Goal: Communication & Community: Answer question/provide support

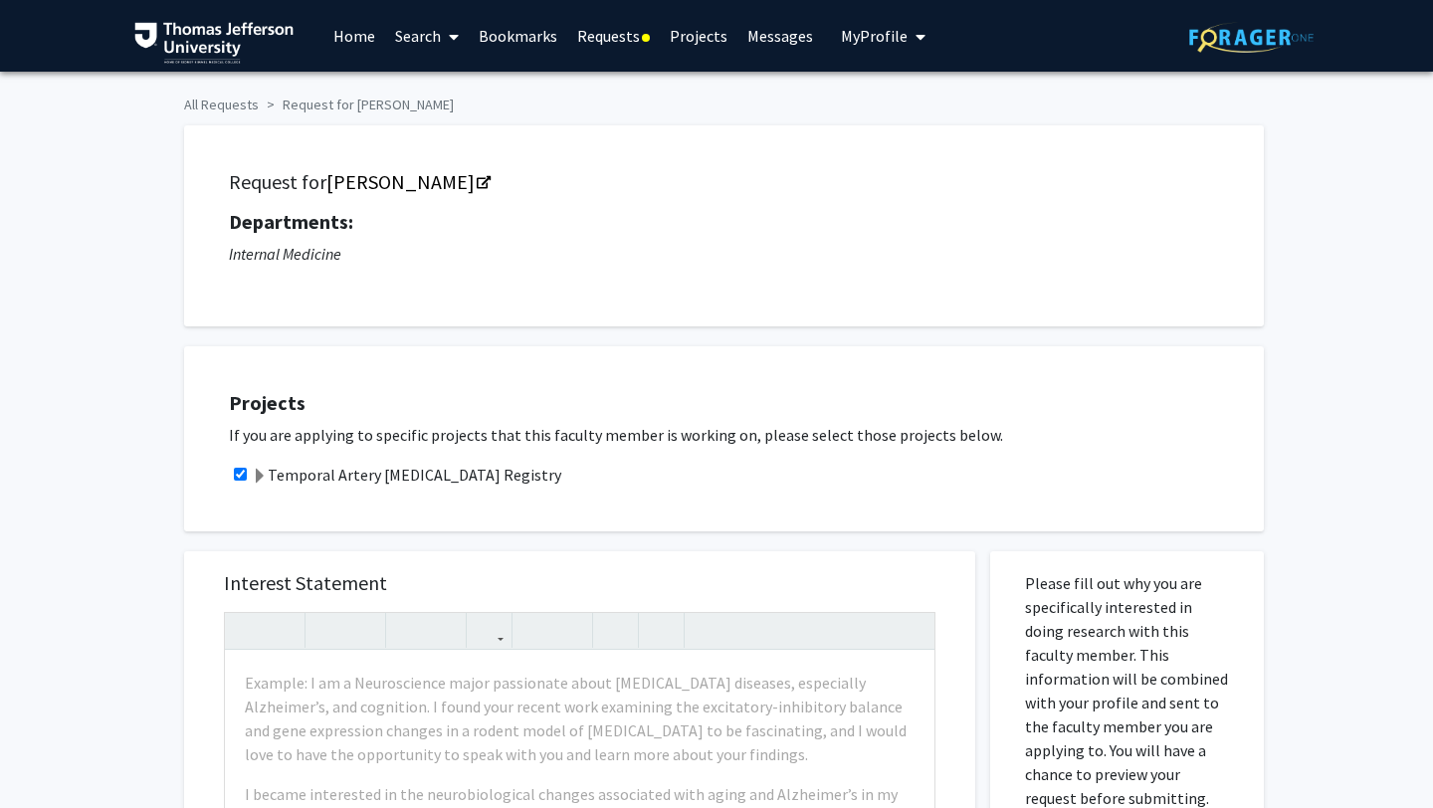
click at [610, 44] on link "Requests" at bounding box center [613, 36] width 93 height 70
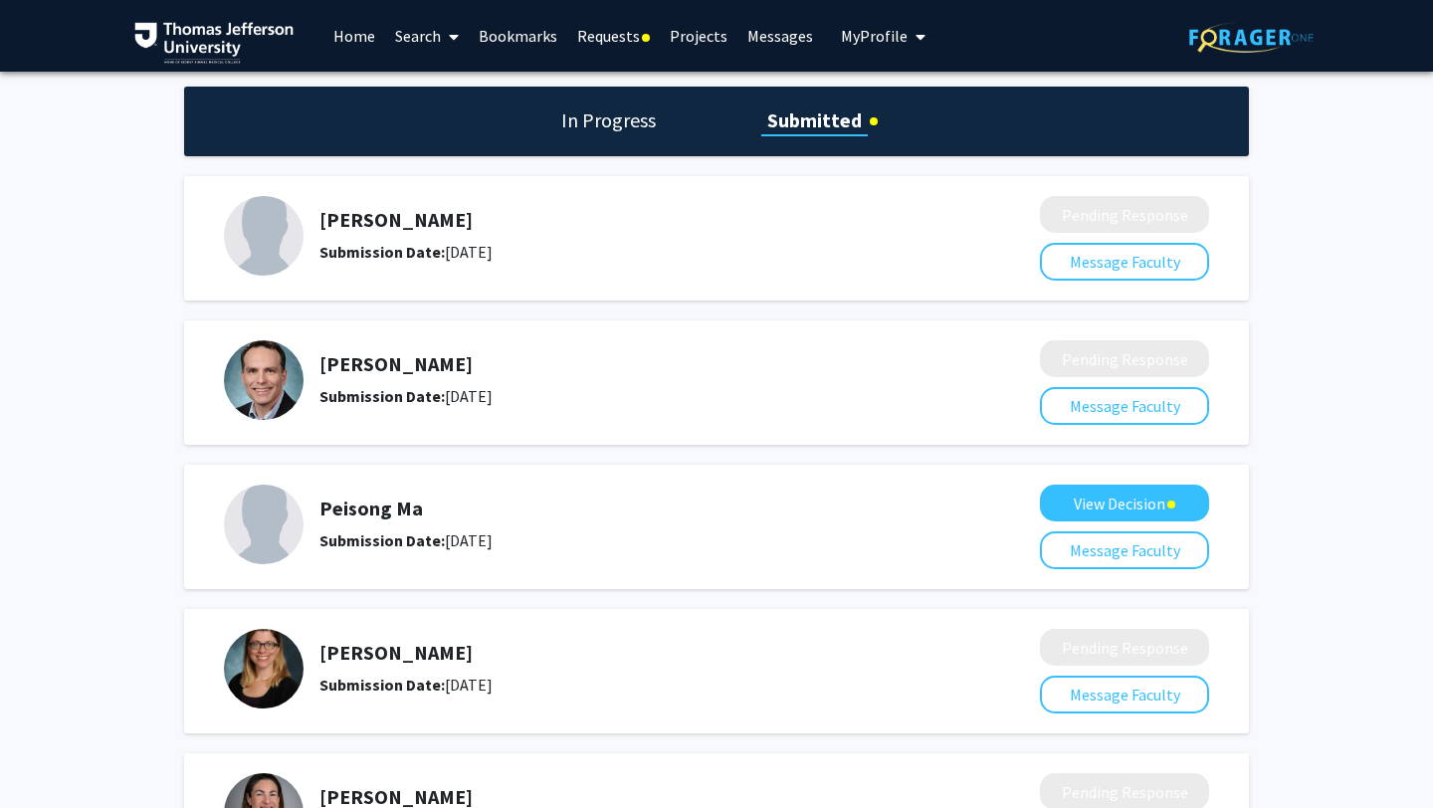
scroll to position [184, 0]
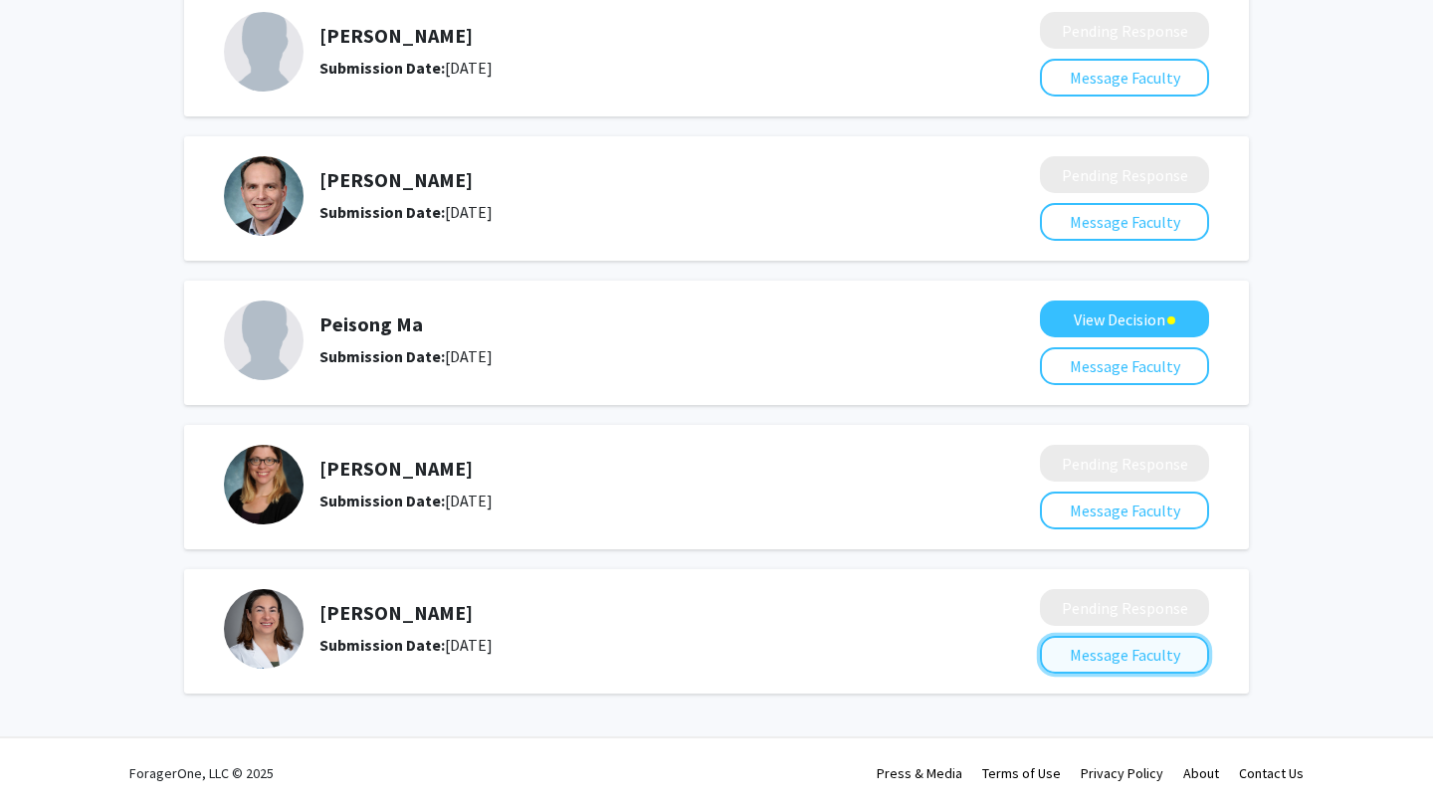
click at [1061, 654] on button "Message Faculty" at bounding box center [1124, 655] width 169 height 38
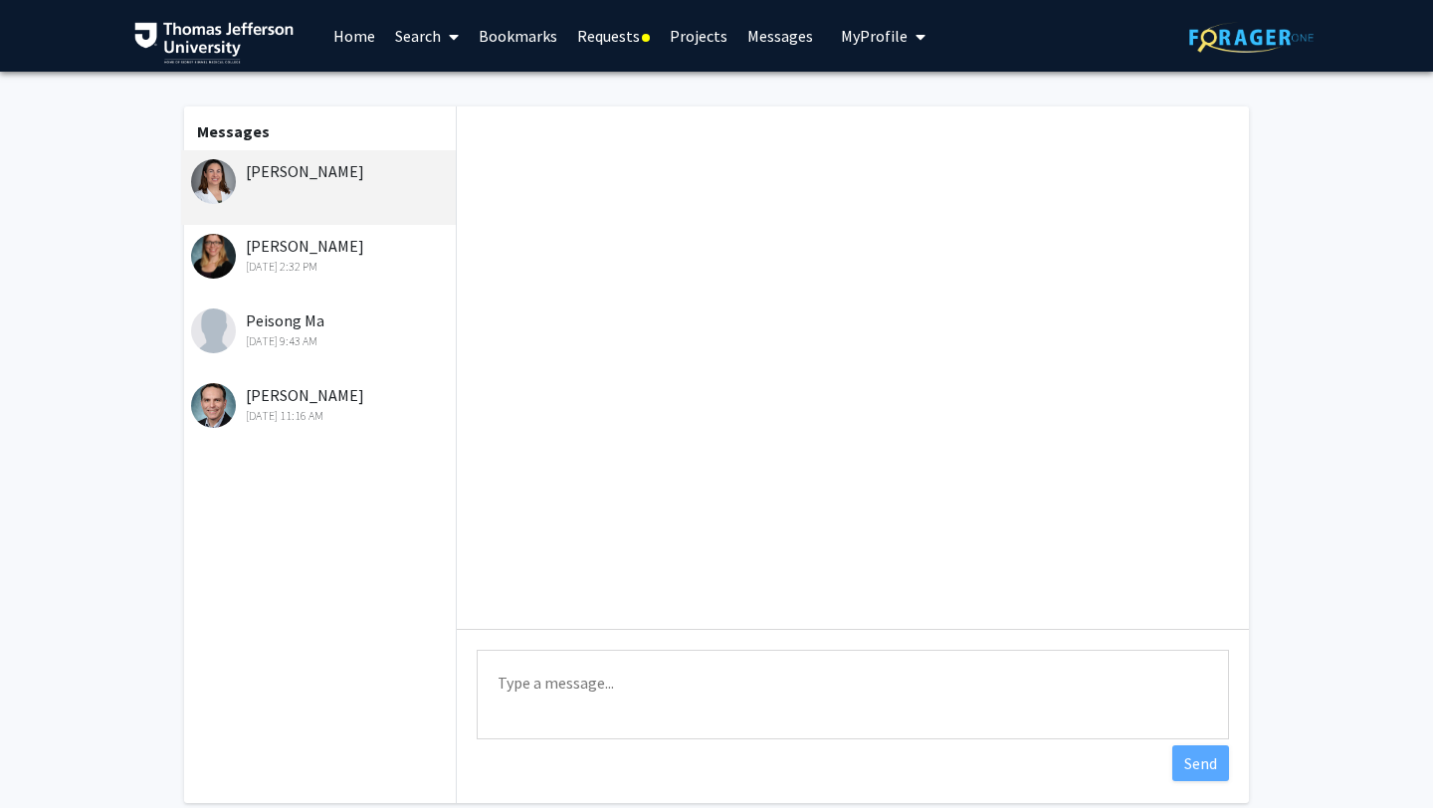
click at [329, 245] on div "[PERSON_NAME] [DATE] 2:32 PM" at bounding box center [321, 255] width 260 height 42
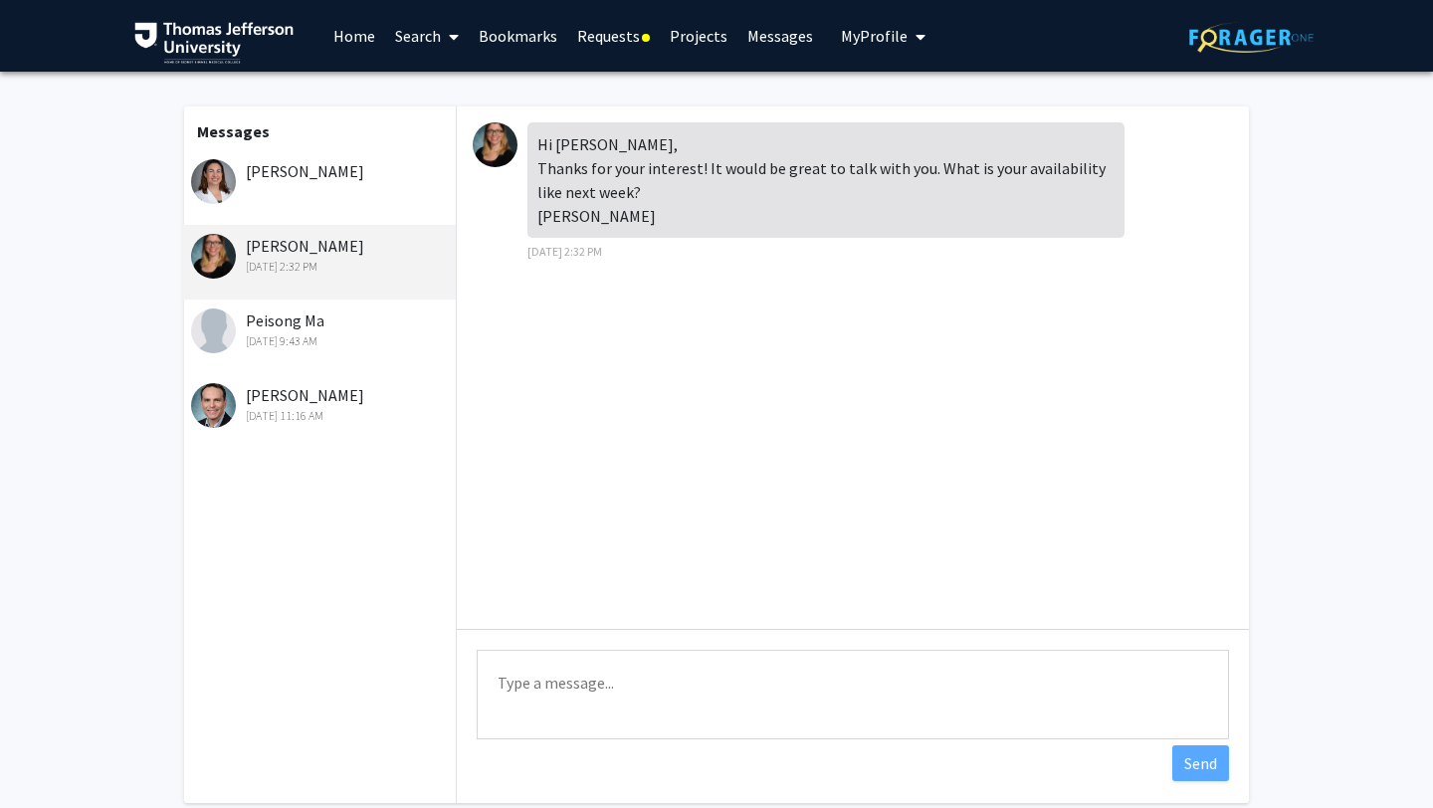
click at [568, 685] on textarea "Type a message" at bounding box center [853, 695] width 752 height 90
type textarea "Dear [PERSON_NAME]"
click at [307, 242] on div "[PERSON_NAME] [DATE] 2:32 PM" at bounding box center [321, 255] width 260 height 42
click at [595, 58] on link "Requests" at bounding box center [613, 36] width 93 height 70
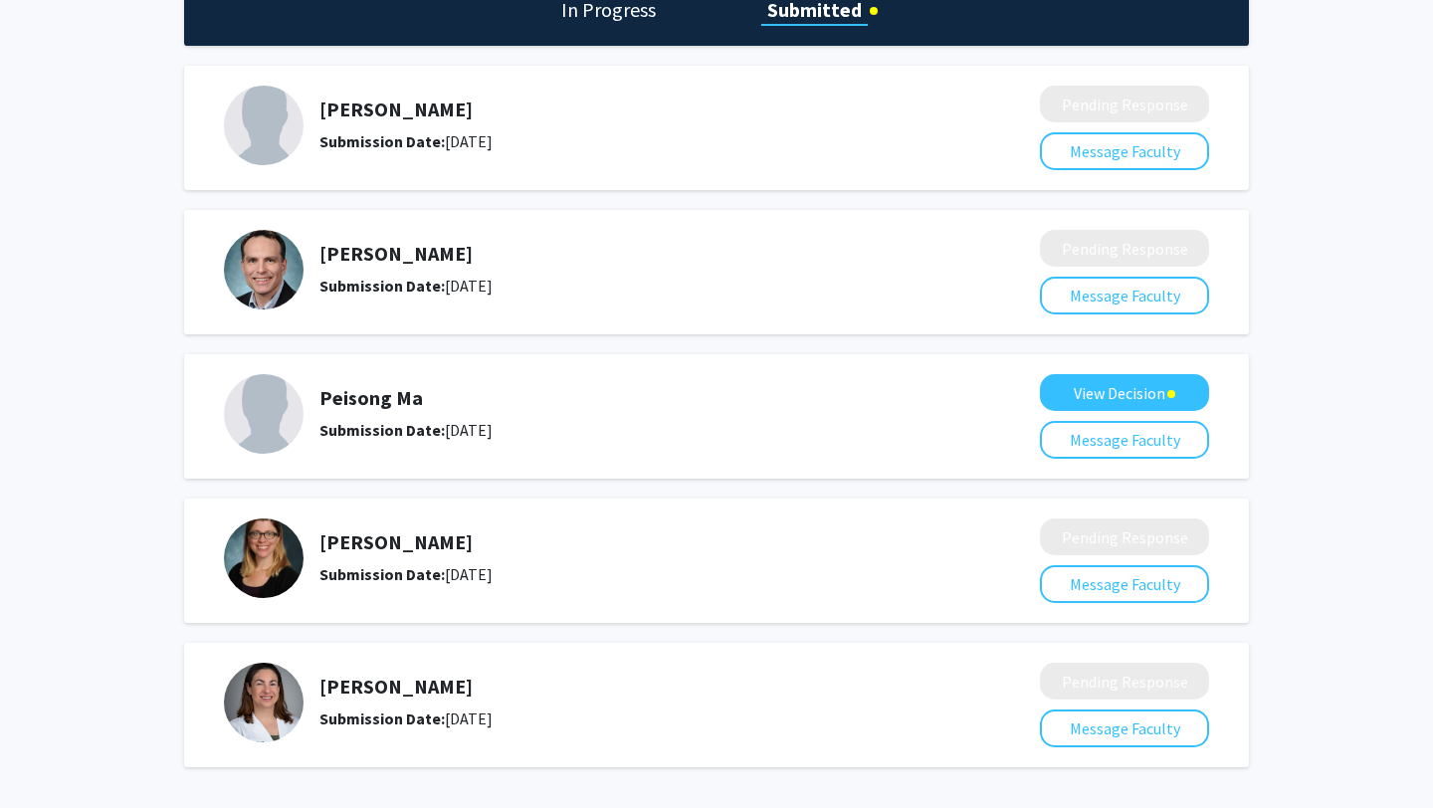
scroll to position [111, 0]
click at [400, 542] on h5 "[PERSON_NAME]" at bounding box center [626, 541] width 615 height 24
click at [1071, 574] on button "Message Faculty" at bounding box center [1124, 583] width 169 height 38
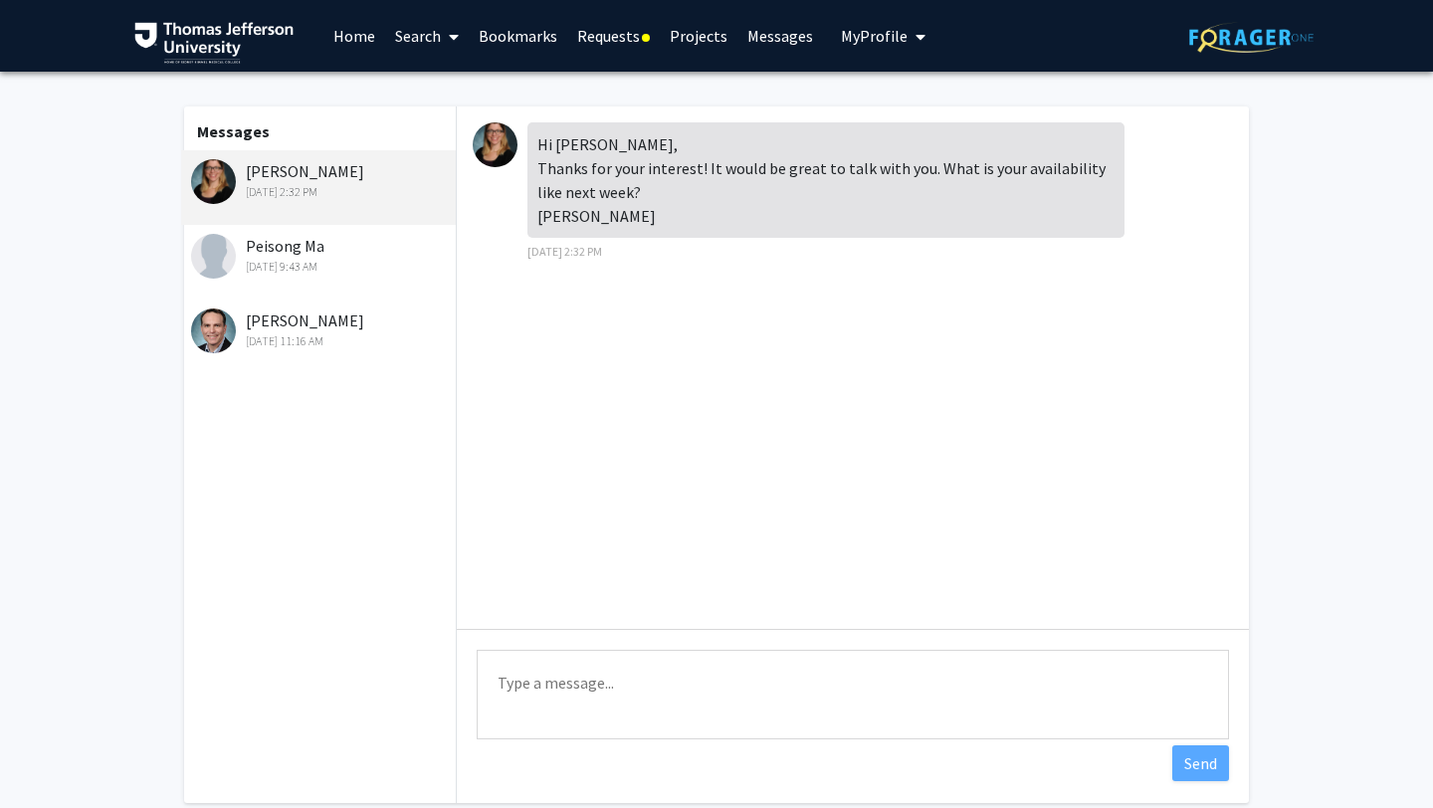
click at [632, 694] on textarea "Type a message" at bounding box center [853, 695] width 752 height 90
drag, startPoint x: 621, startPoint y: 709, endPoint x: 529, endPoint y: 708, distance: 91.5
click at [529, 708] on textarea "Dear [PERSON_NAME], I am avaible all" at bounding box center [853, 695] width 752 height 90
click at [670, 705] on textarea "Dear [PERSON_NAME], I am any time on mondays and" at bounding box center [853, 695] width 752 height 90
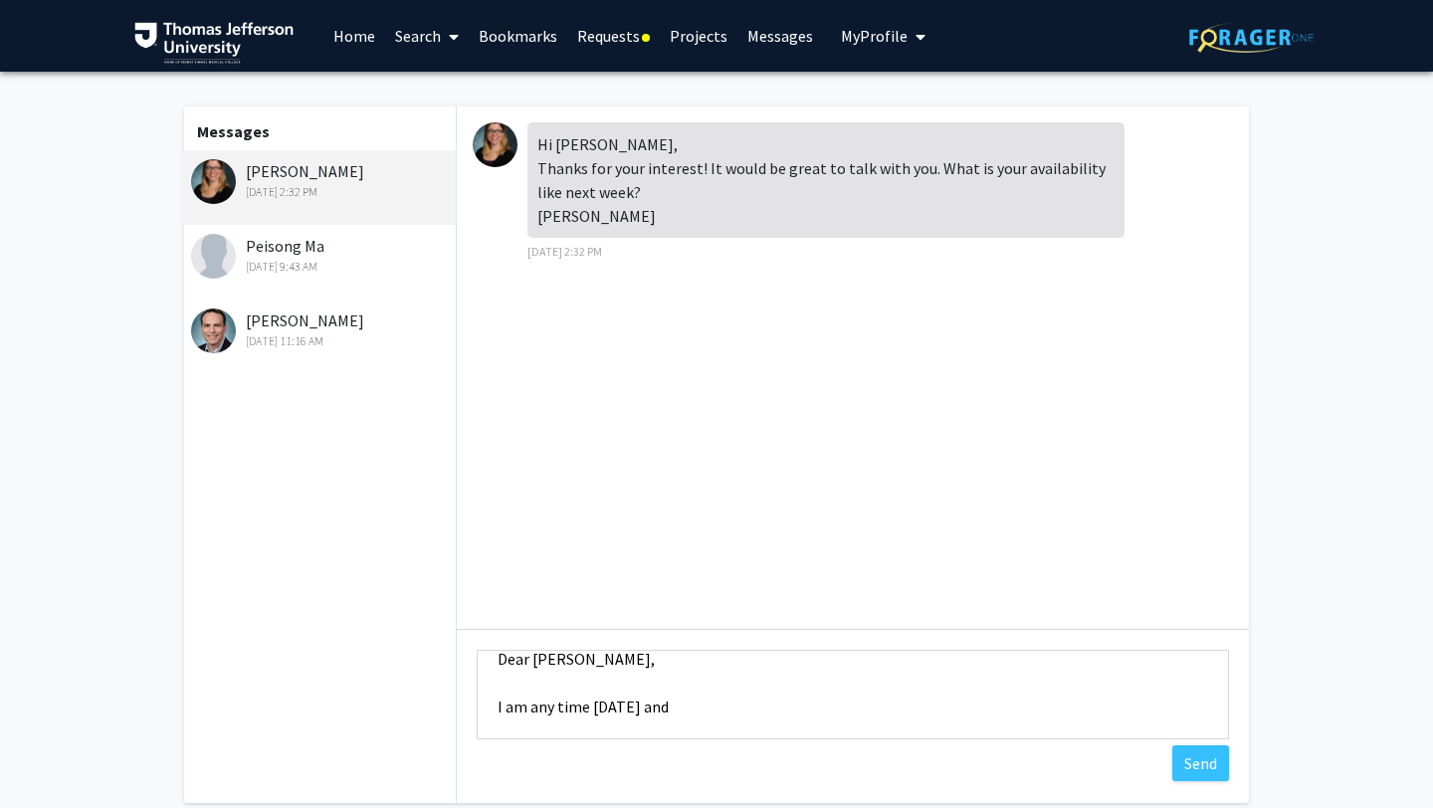
click at [632, 710] on textarea "Dear [PERSON_NAME], I am any time [DATE] and" at bounding box center [853, 695] width 752 height 90
click at [701, 705] on textarea "Dear [PERSON_NAME], I am any time [DATE] and" at bounding box center [853, 695] width 752 height 90
drag, startPoint x: 701, startPoint y: 705, endPoint x: 612, endPoint y: 705, distance: 89.5
click at [612, 705] on textarea "Dear [PERSON_NAME], I am any time [DATE] and" at bounding box center [853, 695] width 752 height 90
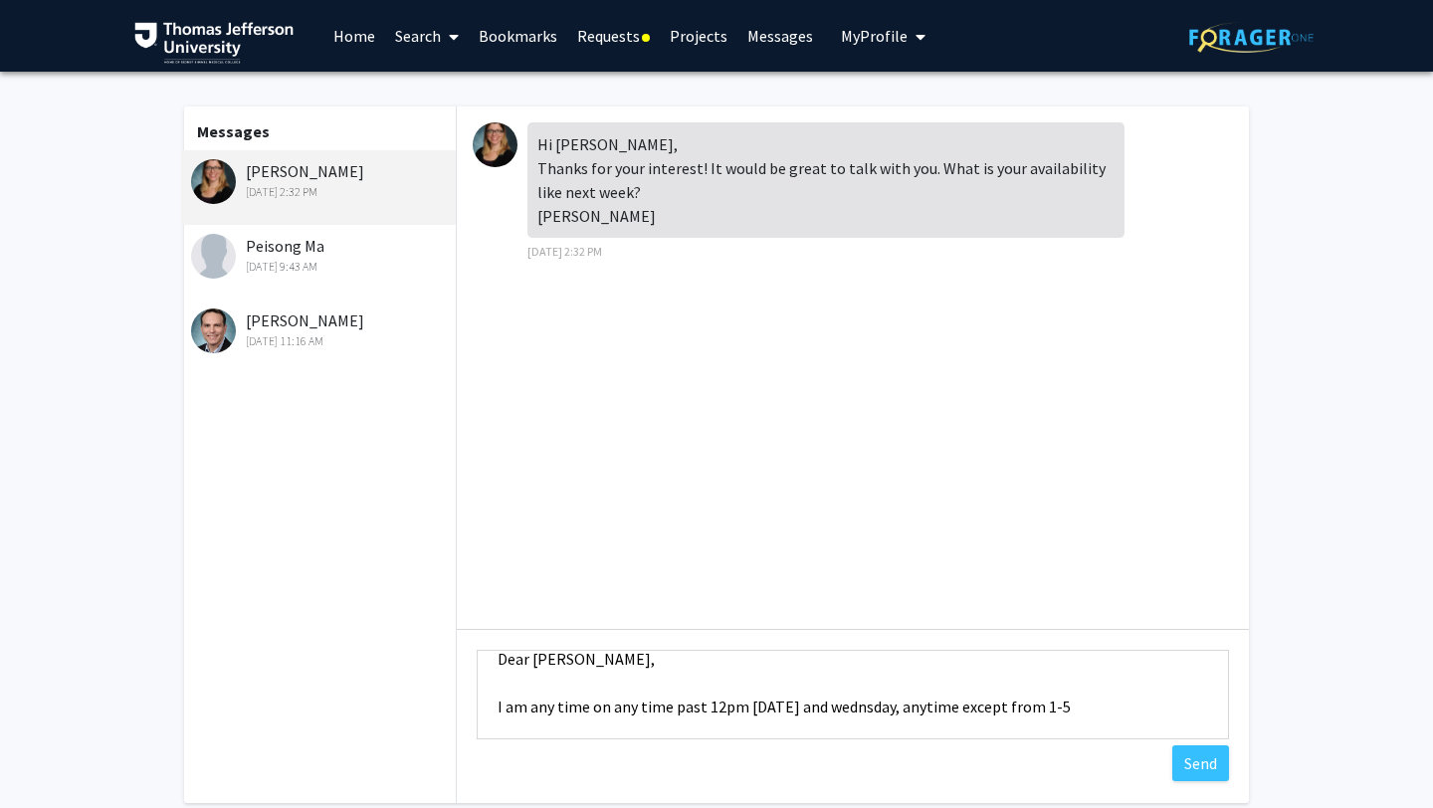
click at [1070, 700] on textarea "Dear [PERSON_NAME], I am any time on any time past 12pm [DATE] and wednsday, an…" at bounding box center [853, 695] width 752 height 90
click at [1143, 700] on textarea "Dear [PERSON_NAME], I am any time on any time past 12pm [DATE] and wednsday, an…" at bounding box center [853, 695] width 752 height 90
click at [916, 711] on textarea "Dear [PERSON_NAME], I am any time on any time past 12pm [DATE] and wednsday, an…" at bounding box center [853, 695] width 752 height 90
click at [836, 700] on textarea "Dear [PERSON_NAME], I am any time on any time past 12pm [DATE] and wednsday, an…" at bounding box center [853, 695] width 752 height 90
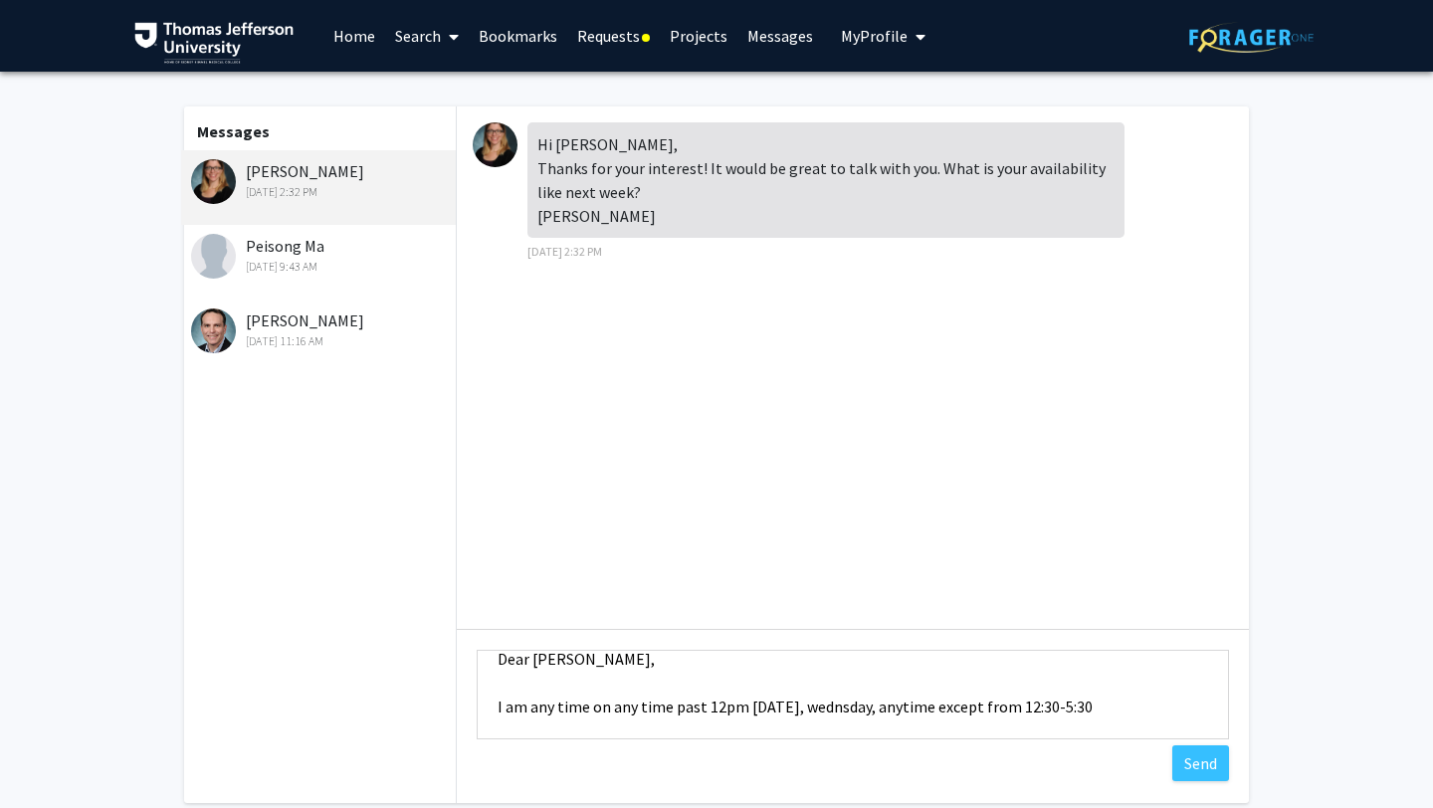
click at [896, 710] on textarea "Dear [PERSON_NAME], I am any time on any time past 12pm [DATE], wednsday, anyti…" at bounding box center [853, 695] width 752 height 90
click at [892, 710] on textarea "Dear [PERSON_NAME], I am any time on any time past 12pm [DATE], wednsday, anyti…" at bounding box center [853, 695] width 752 height 90
click at [1179, 704] on textarea "Dear [PERSON_NAME], I am any time on any time past 12pm [DATE], wednsday and [D…" at bounding box center [853, 695] width 752 height 90
click at [940, 707] on textarea "Dear [PERSON_NAME], I am any time on any time past 12pm [DATE], [DATE] and [DAT…" at bounding box center [853, 695] width 752 height 90
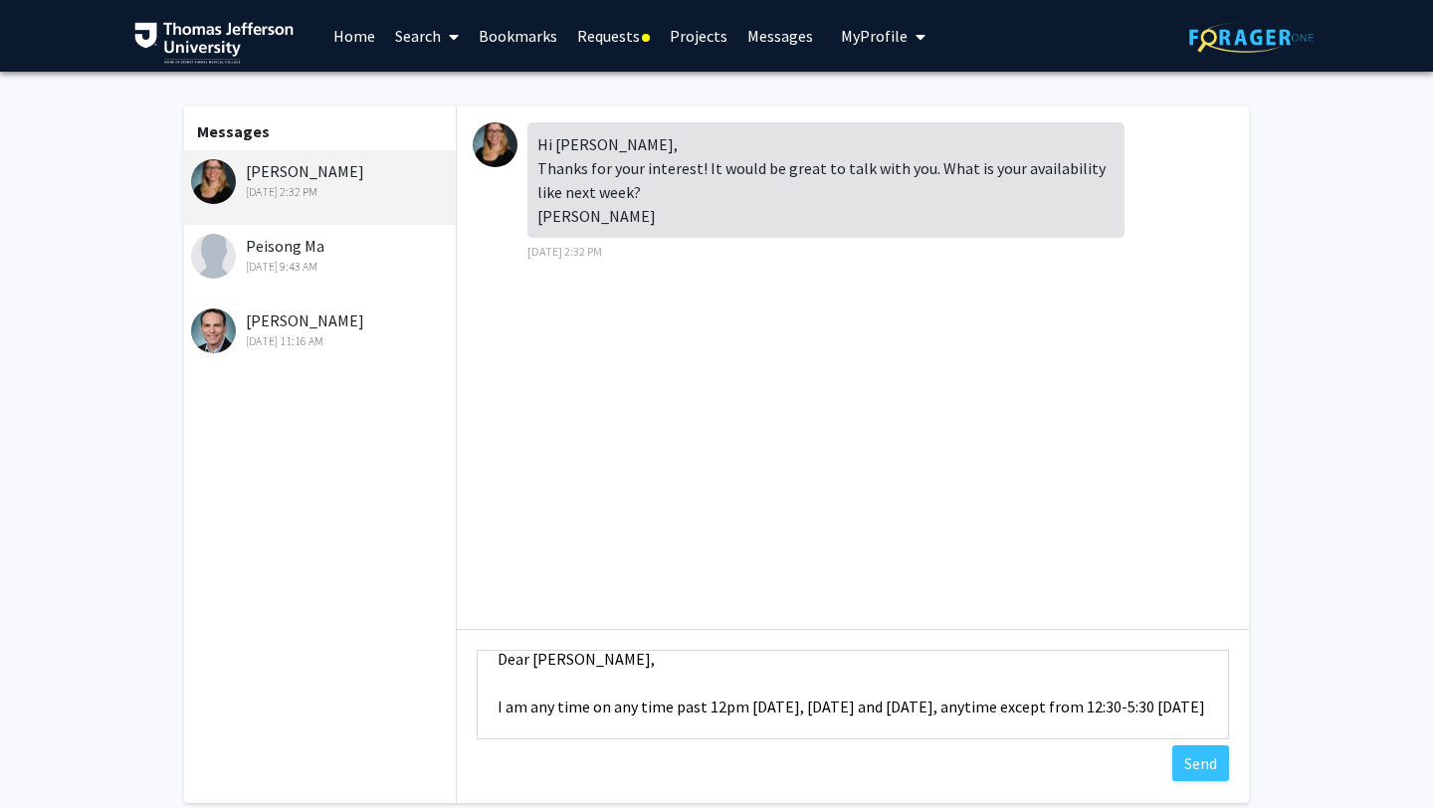
click at [773, 703] on textarea "Dear [PERSON_NAME], I am any time on any time past 12pm [DATE], [DATE] and [DAT…" at bounding box center [853, 695] width 752 height 90
click at [558, 735] on textarea "Dear [PERSON_NAME], I am any time on any time past 12pm [DATE], [DATE] and [DAT…" at bounding box center [853, 695] width 752 height 90
click at [606, 704] on textarea "Dear [PERSON_NAME], I am any time on any time past 12pm [DATE], [DATE] and [DAT…" at bounding box center [853, 695] width 752 height 90
click at [543, 730] on textarea "Dear [PERSON_NAME], I am any time on any time past 12pm [DATE], [DATE] and [DAT…" at bounding box center [853, 695] width 752 height 90
click at [670, 704] on textarea "Dear [PERSON_NAME], I am any time on any time past 12pm [DATE], [DATE] and [DAT…" at bounding box center [853, 695] width 752 height 90
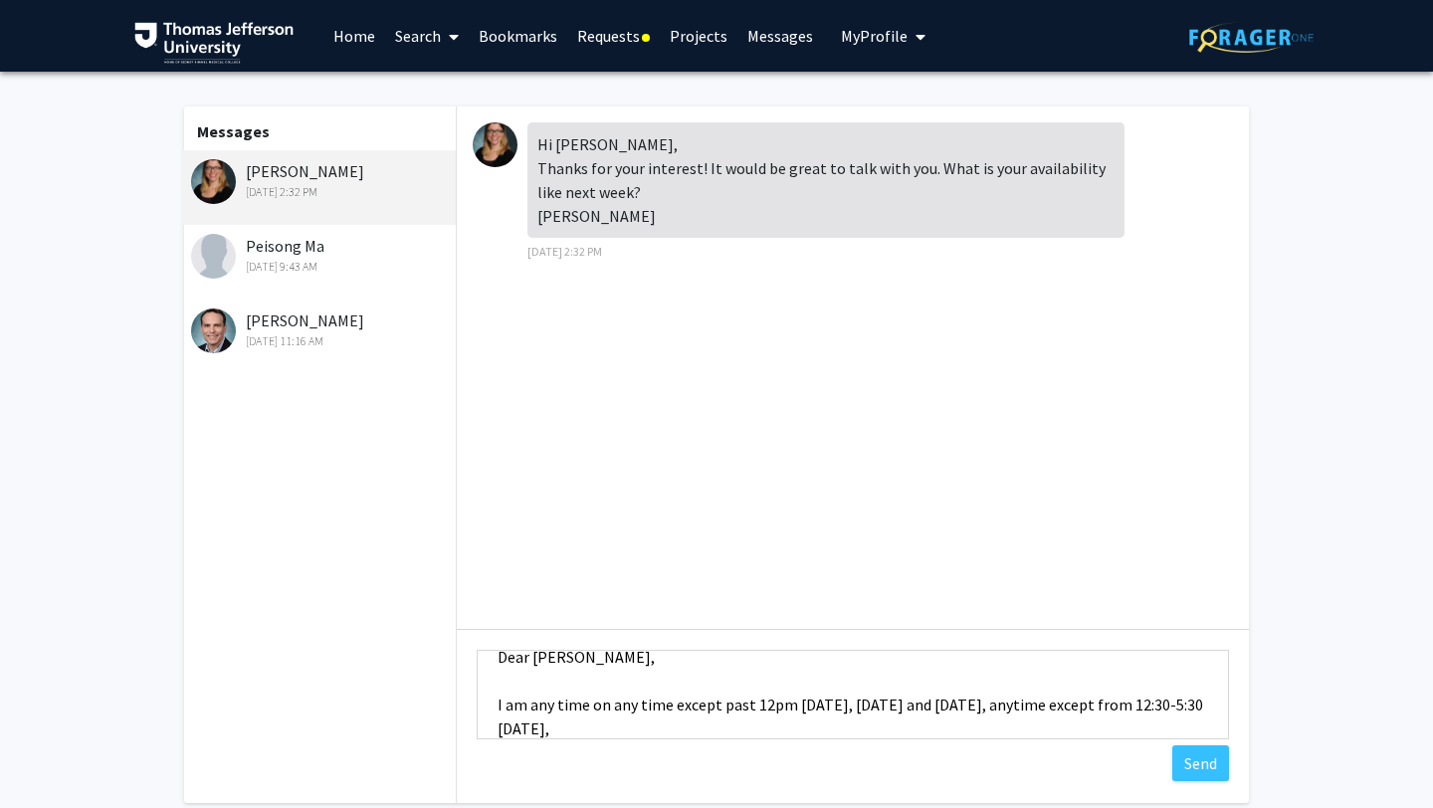
click at [729, 707] on textarea "Dear [PERSON_NAME], I am any time on any time except past 12pm [DATE], [DATE] a…" at bounding box center [853, 695] width 752 height 90
drag, startPoint x: 1048, startPoint y: 702, endPoint x: 1179, endPoint y: 703, distance: 131.3
click at [1179, 703] on textarea "Dear [PERSON_NAME], I am any time on any time except before 12pm [DATE], [DATE]…" at bounding box center [853, 695] width 752 height 90
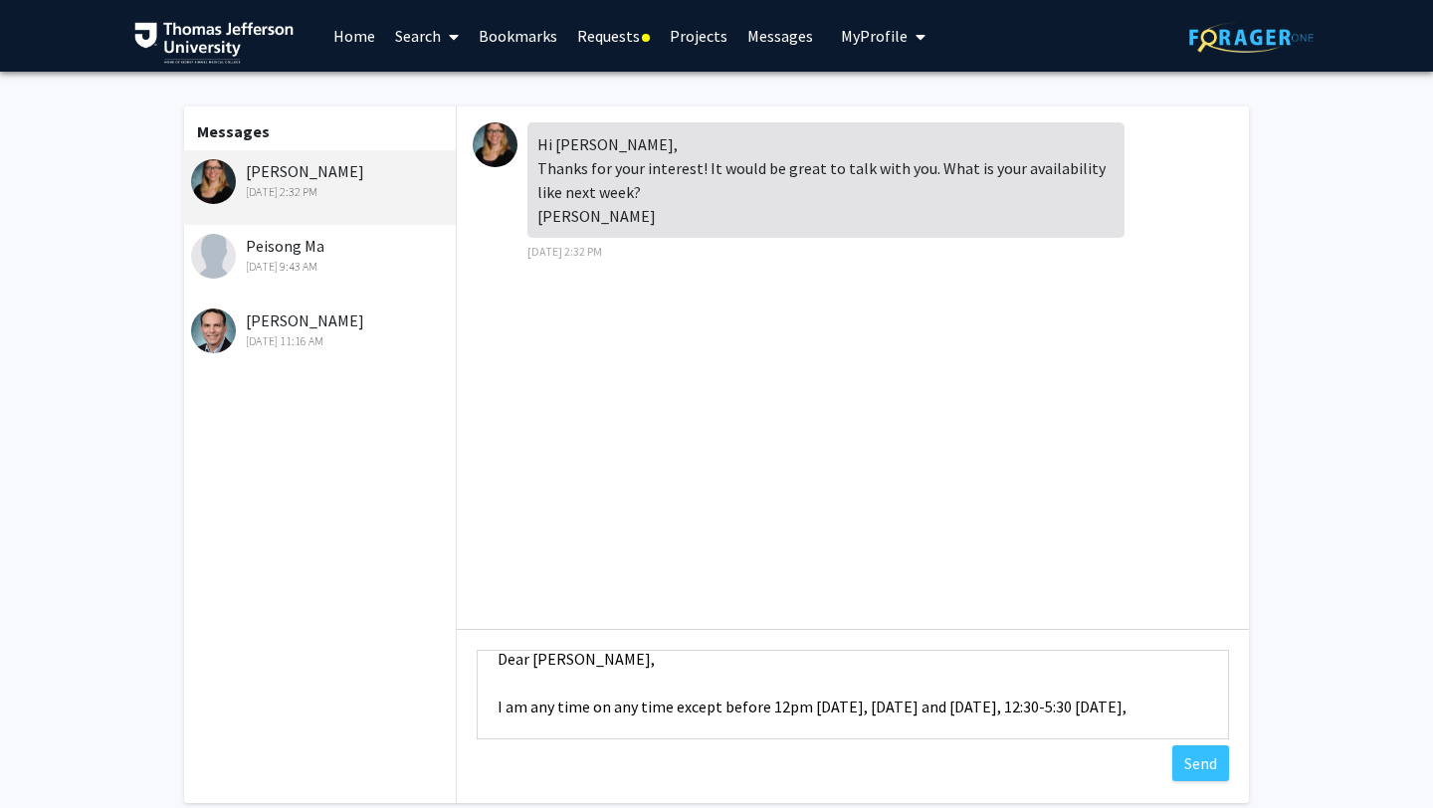
click at [1139, 701] on textarea "Dear [PERSON_NAME], I am any time on any time except before 12pm [DATE], [DATE]…" at bounding box center [853, 695] width 752 height 90
click at [1214, 707] on textarea "Dear [PERSON_NAME], I am any time on any time except before 12pm [DATE], [DATE]…" at bounding box center [853, 695] width 752 height 90
click at [847, 707] on textarea "Dear [PERSON_NAME], I am any time on any time except before 12pm [DATE], [DATE]…" at bounding box center [853, 695] width 752 height 90
click at [1204, 710] on textarea "Dear [PERSON_NAME], I am any time on any time except before 12pm [DATE], [DATE]…" at bounding box center [853, 695] width 752 height 90
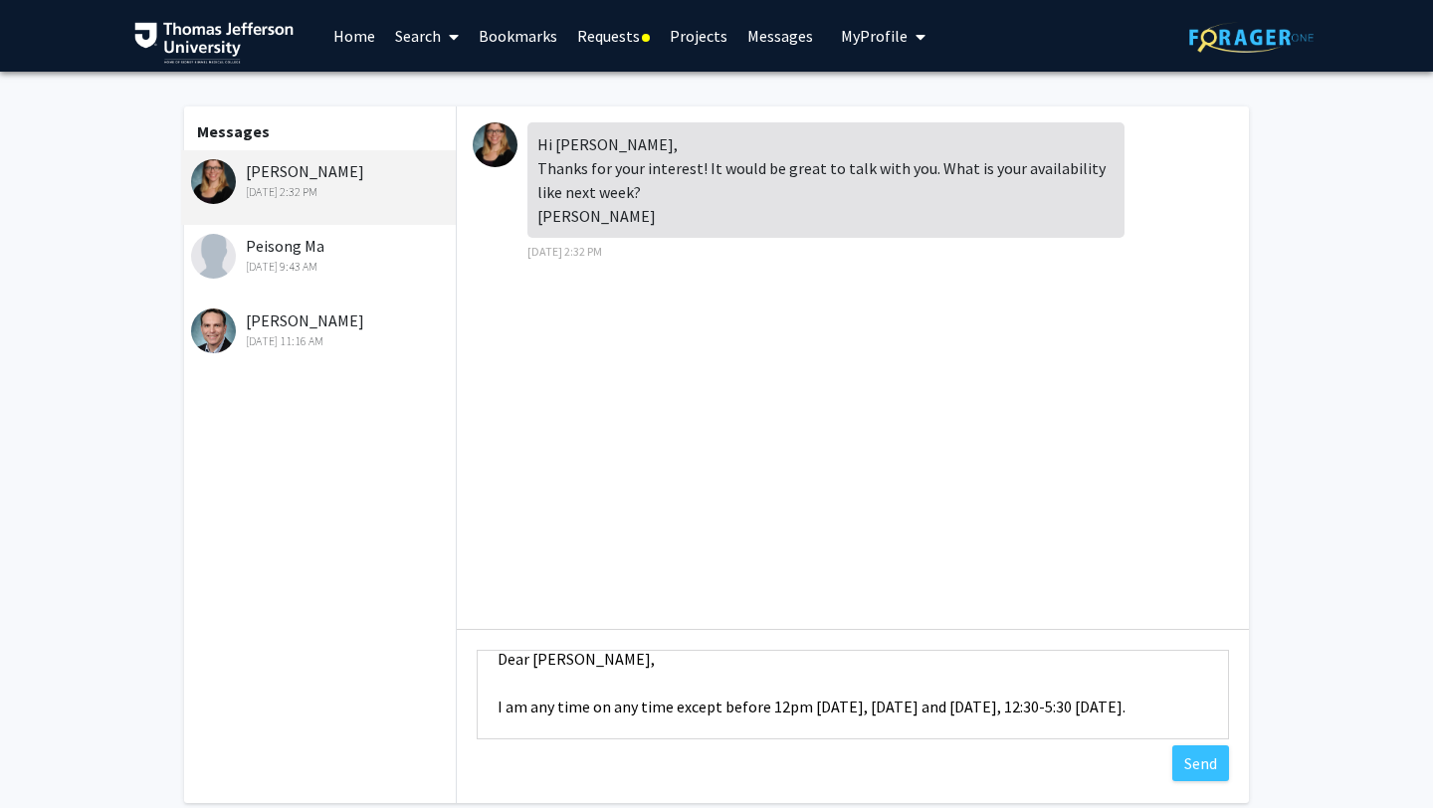
click at [1042, 708] on textarea "Dear [PERSON_NAME], I am any time on any time except before 12pm [DATE], [DATE]…" at bounding box center [853, 695] width 752 height 90
click at [979, 723] on textarea "Dear [PERSON_NAME], I am any time on any time except before 12pm [DATE], [DATE]…" at bounding box center [853, 695] width 752 height 90
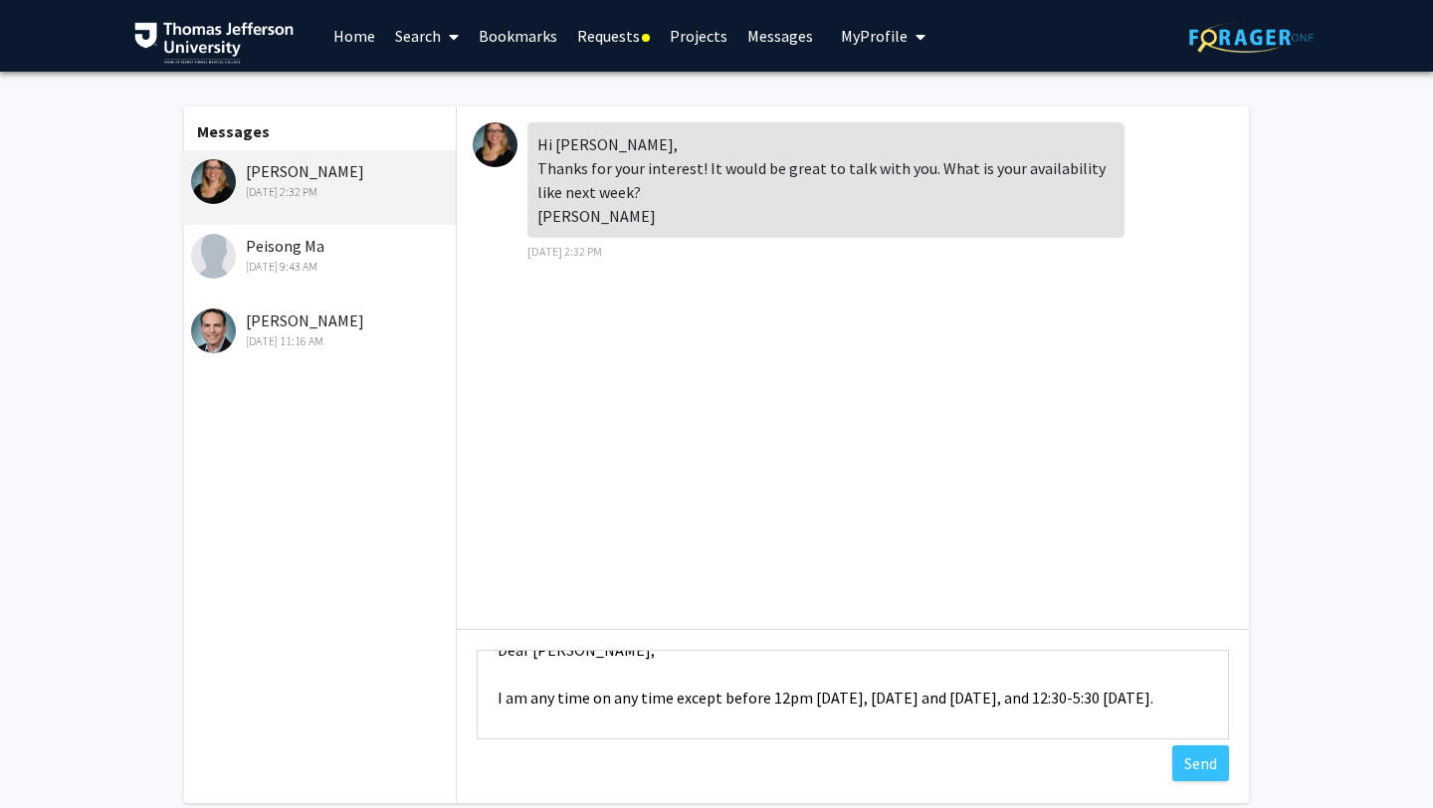
scroll to position [37, 0]
click at [530, 691] on textarea "Dear [PERSON_NAME], I am any time on any time except before 12pm [DATE], [DATE]…" at bounding box center [853, 695] width 752 height 90
click at [546, 689] on textarea "Dear [PERSON_NAME], I am available any time on any time except before 12pm [DAT…" at bounding box center [853, 695] width 752 height 90
click at [627, 708] on textarea "Dear [PERSON_NAME], I am available any time on any time except before 12pm [DAT…" at bounding box center [853, 695] width 752 height 90
click at [661, 694] on textarea "Dear [PERSON_NAME], I am available any time on any time except before 12pm [DAT…" at bounding box center [853, 695] width 752 height 90
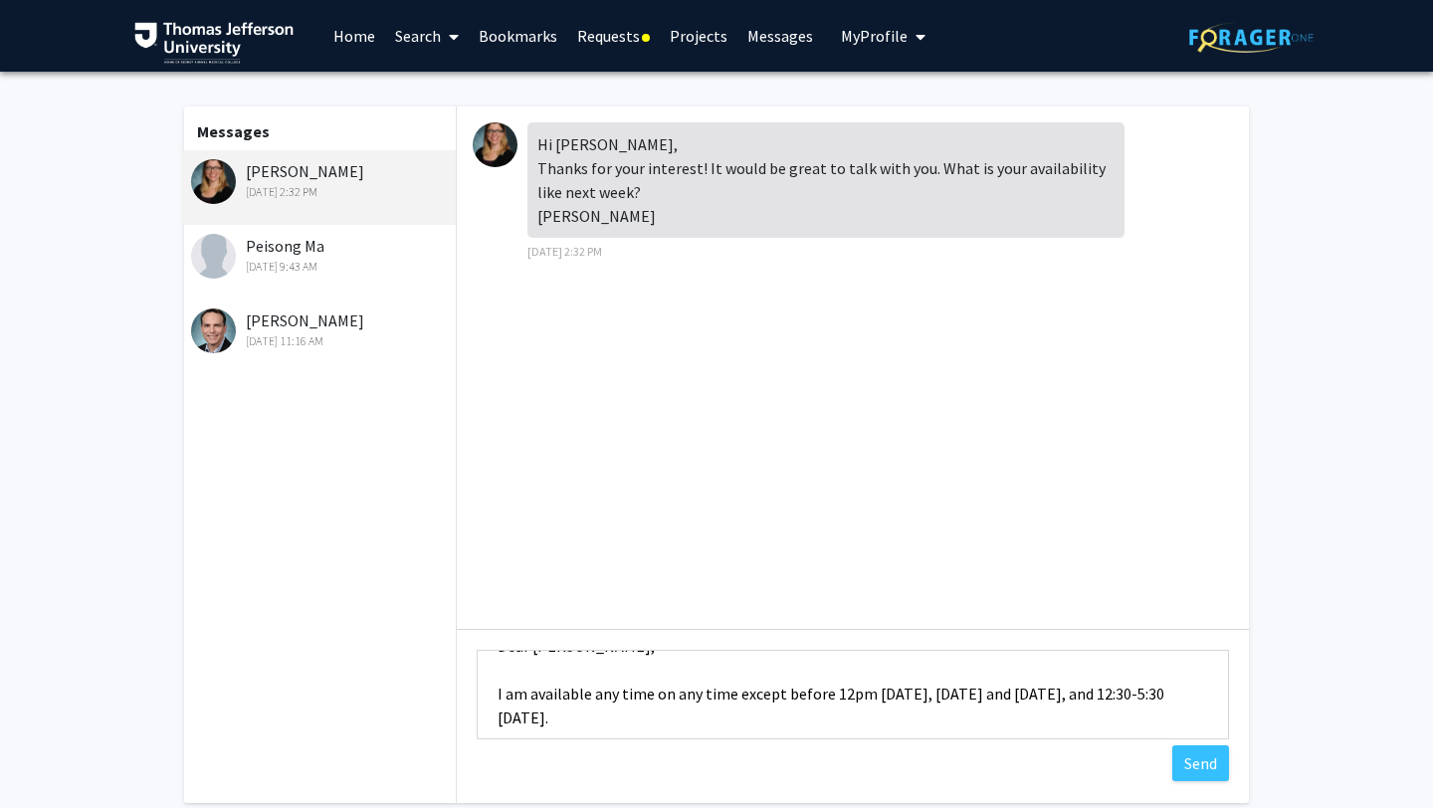
click at [661, 694] on textarea "Dear [PERSON_NAME], I am available any time on any time except before 12pm [DAT…" at bounding box center [853, 695] width 752 height 90
click at [670, 698] on textarea "Dear [PERSON_NAME], I am available any time on any time except before 12pm [DAT…" at bounding box center [853, 695] width 752 height 90
drag, startPoint x: 654, startPoint y: 694, endPoint x: 730, endPoint y: 693, distance: 76.6
click at [730, 693] on textarea "Dear [PERSON_NAME], I am available any time on any time except before 12pm [DAT…" at bounding box center [853, 695] width 752 height 90
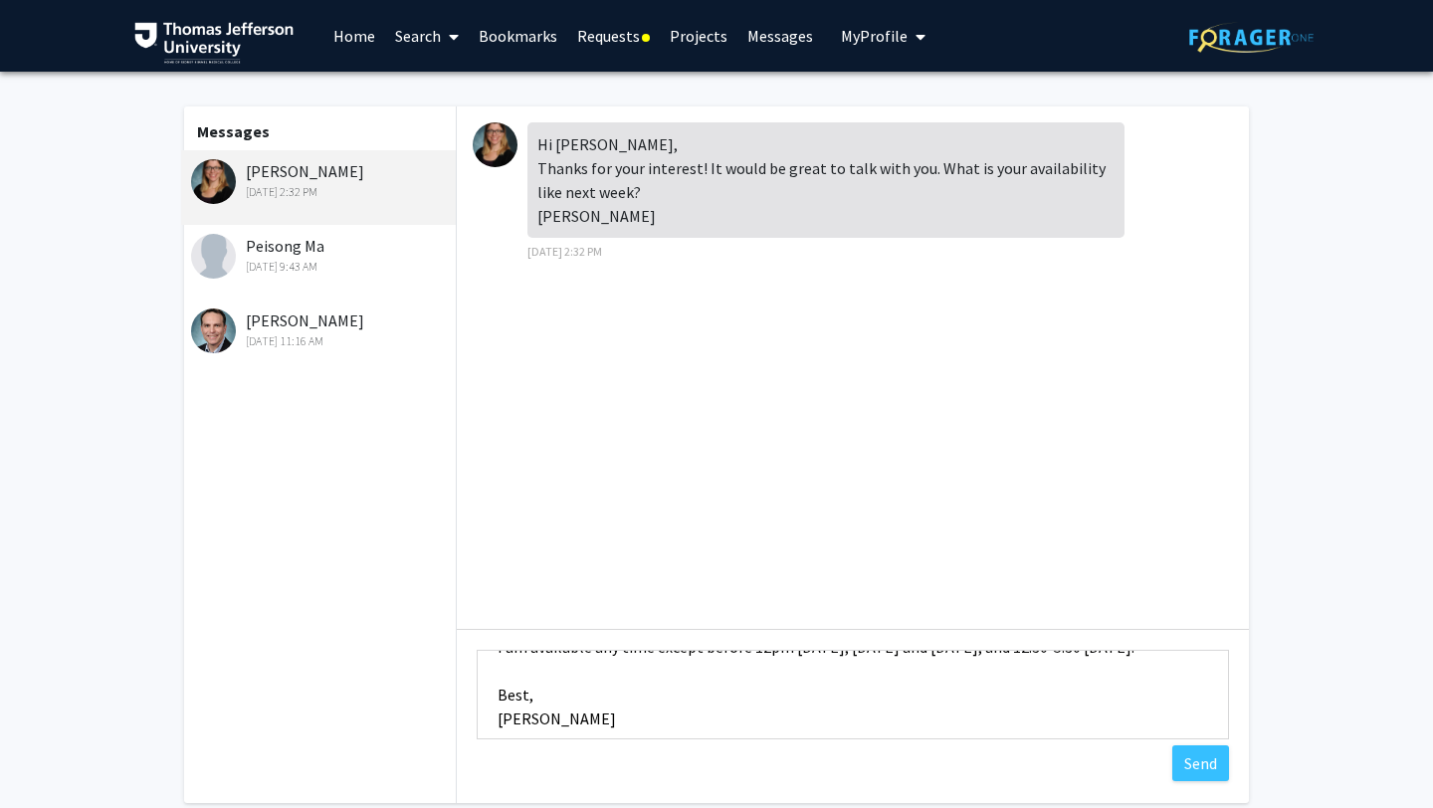
scroll to position [96, 0]
type textarea "Dear [PERSON_NAME], I am available any time except before 12pm [DATE], [DATE] a…"
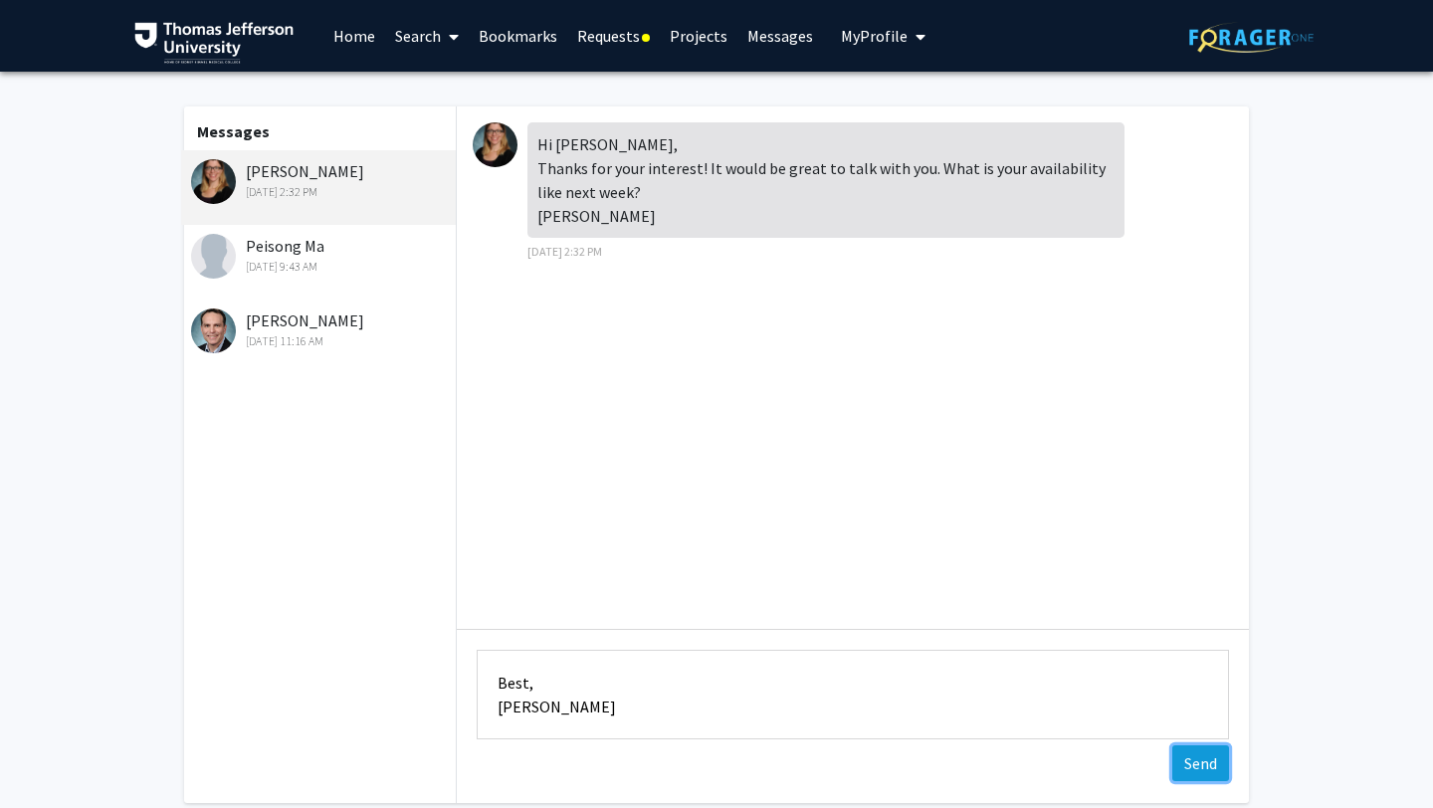
click at [1215, 755] on button "Send" at bounding box center [1200, 763] width 57 height 36
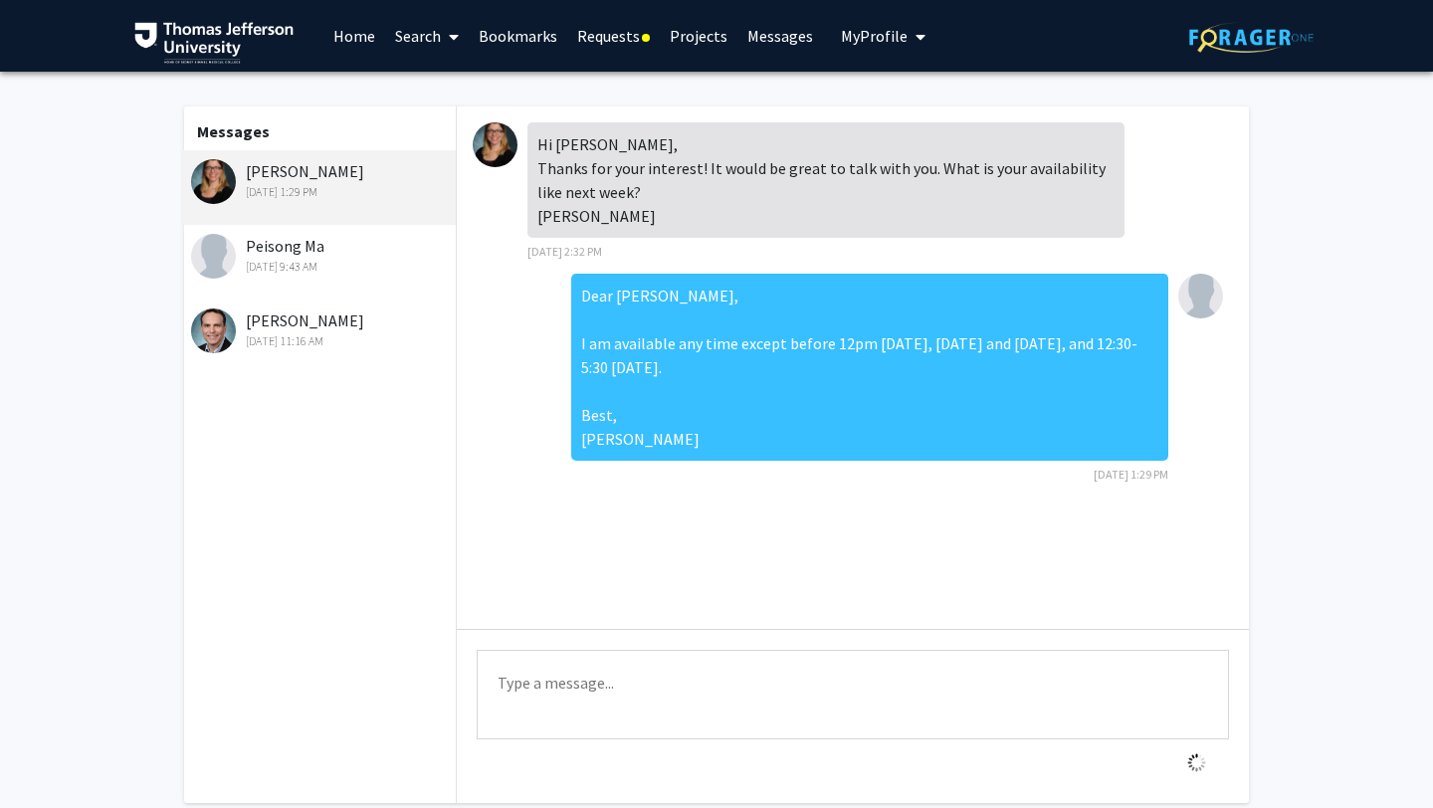
scroll to position [0, 0]
